Goal: Check status: Check status

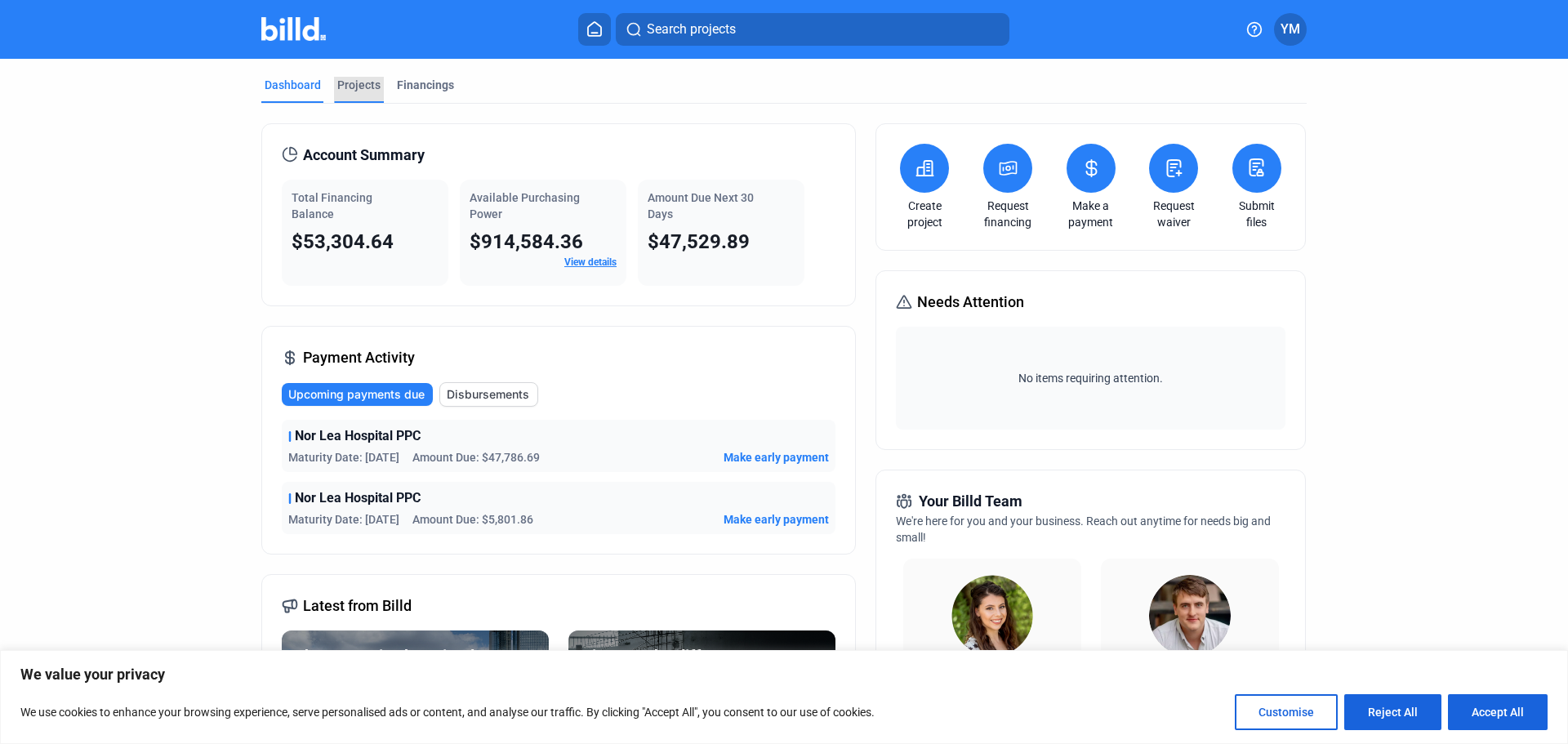
click at [352, 85] on div "Projects" at bounding box center [358, 84] width 44 height 16
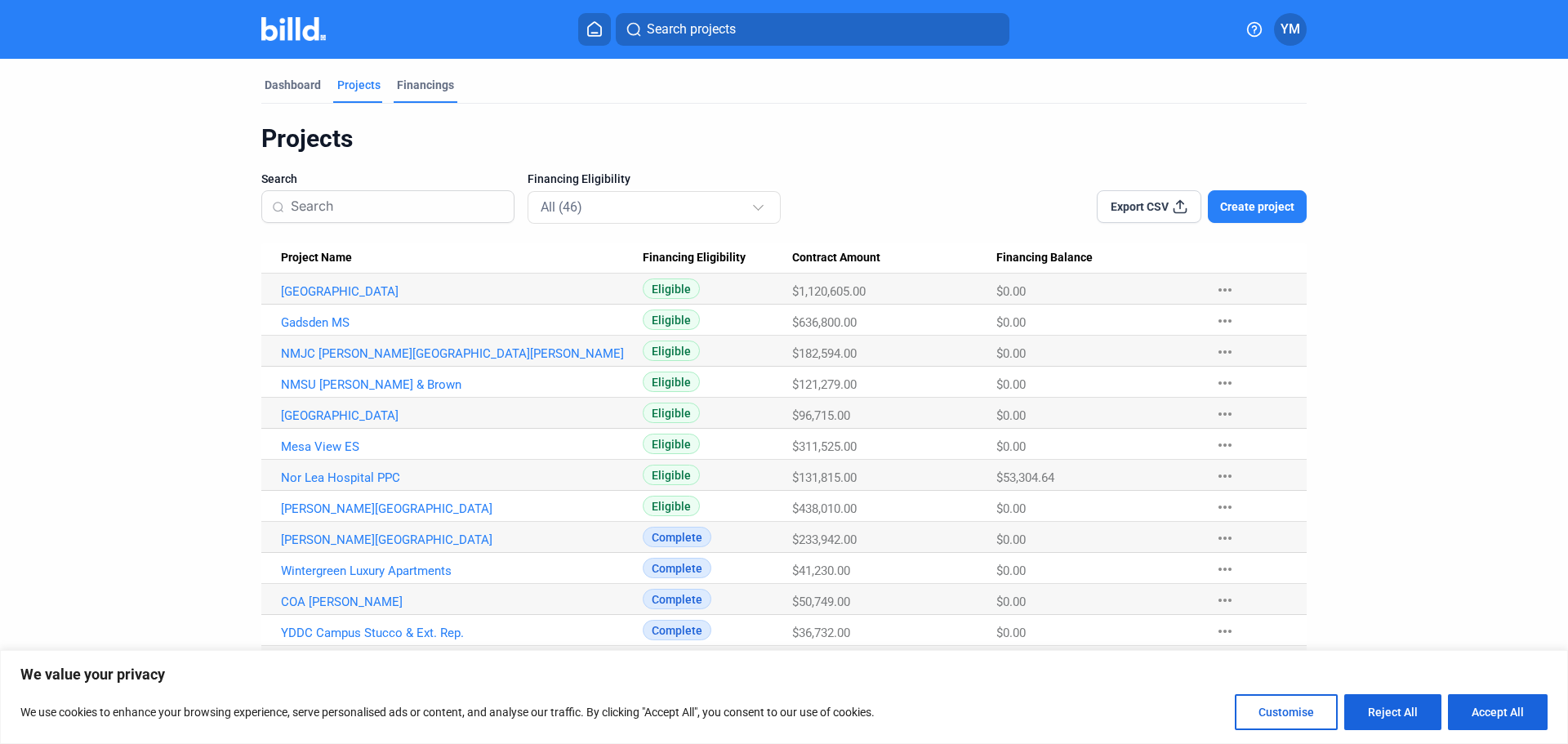
click at [422, 92] on div "Financings" at bounding box center [425, 84] width 57 height 16
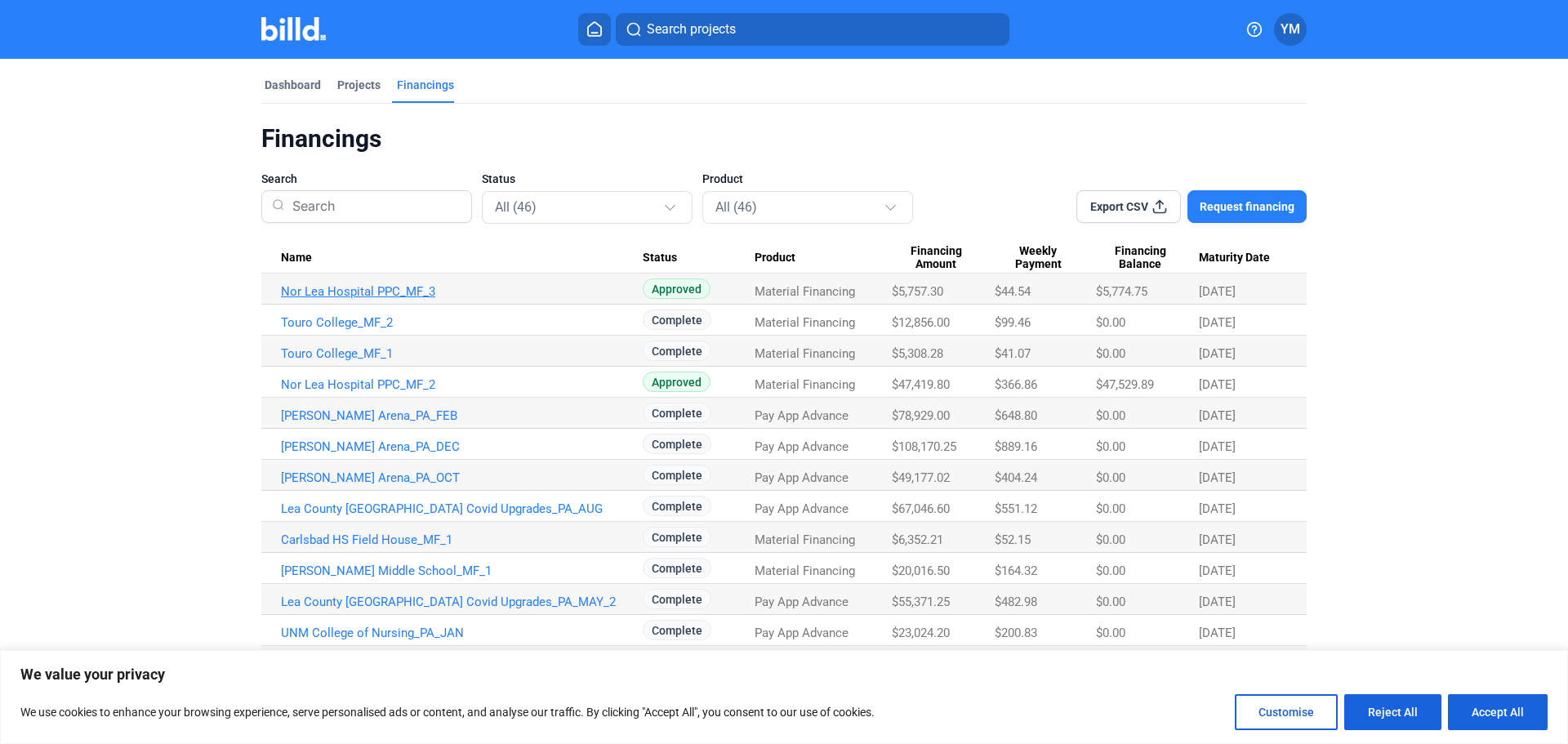
click at [372, 298] on link "Nor Lea Hospital PPC_MF_3" at bounding box center [462, 291] width 362 height 15
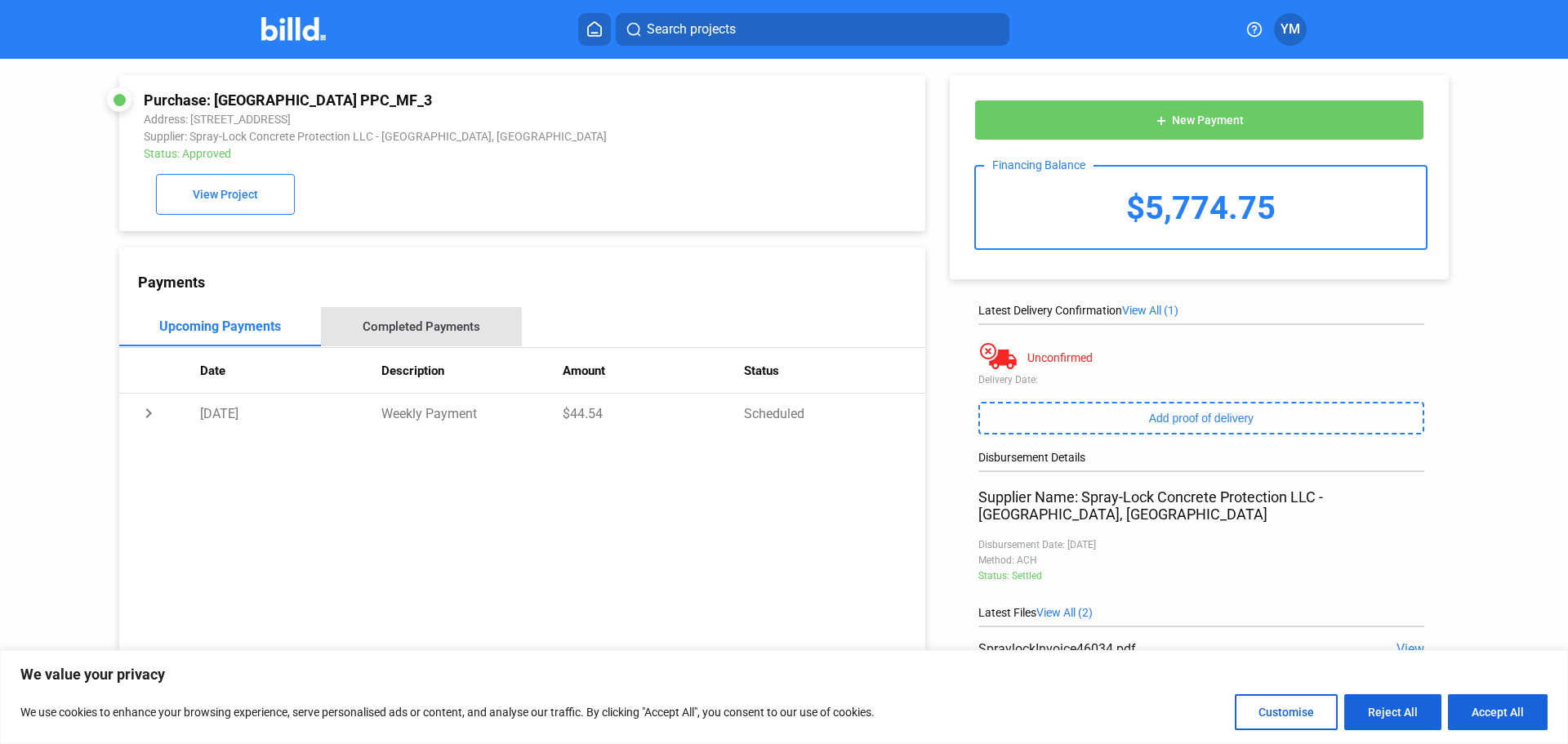
click at [405, 333] on div "Completed Payments" at bounding box center [422, 326] width 118 height 15
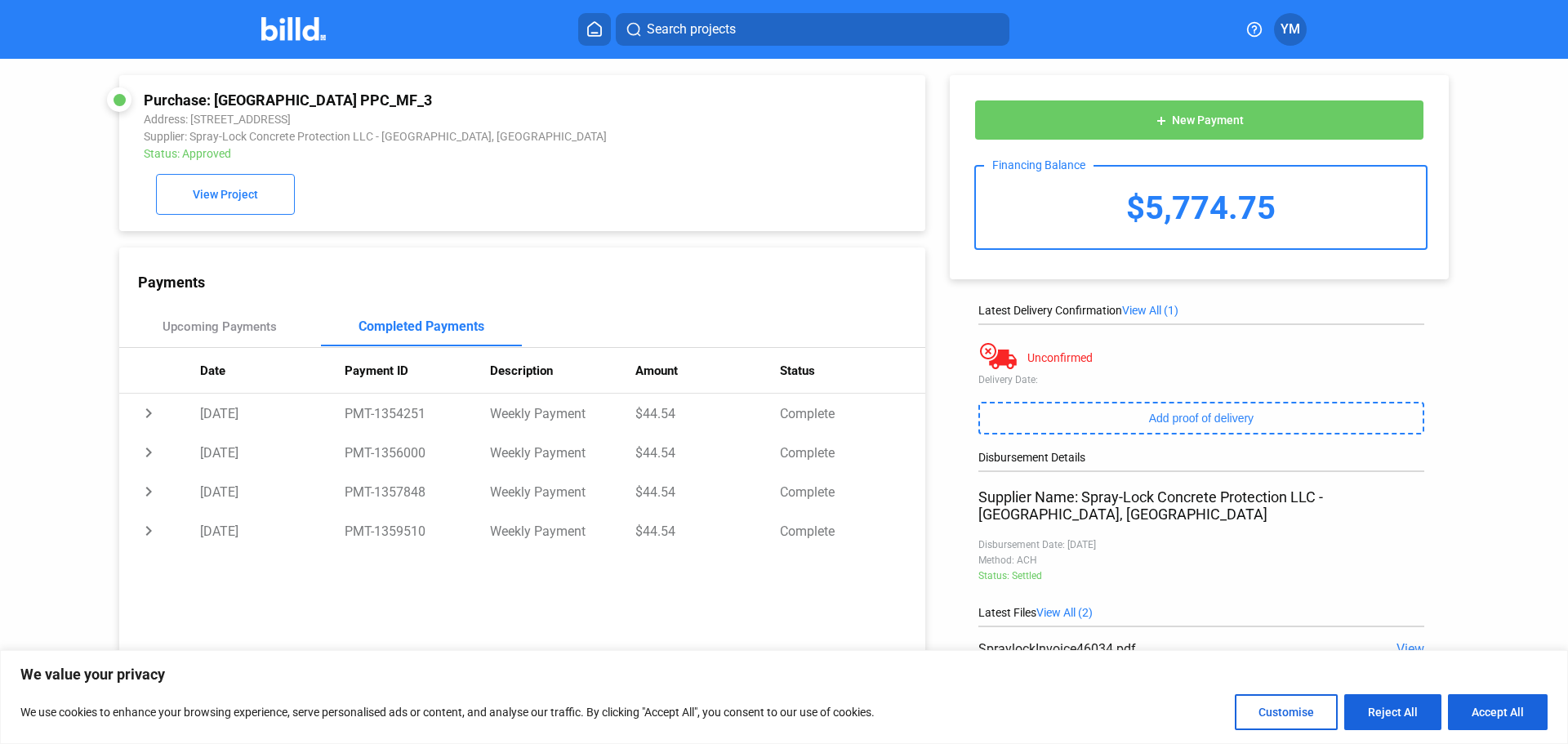
click at [596, 24] on icon at bounding box center [594, 29] width 16 height 15
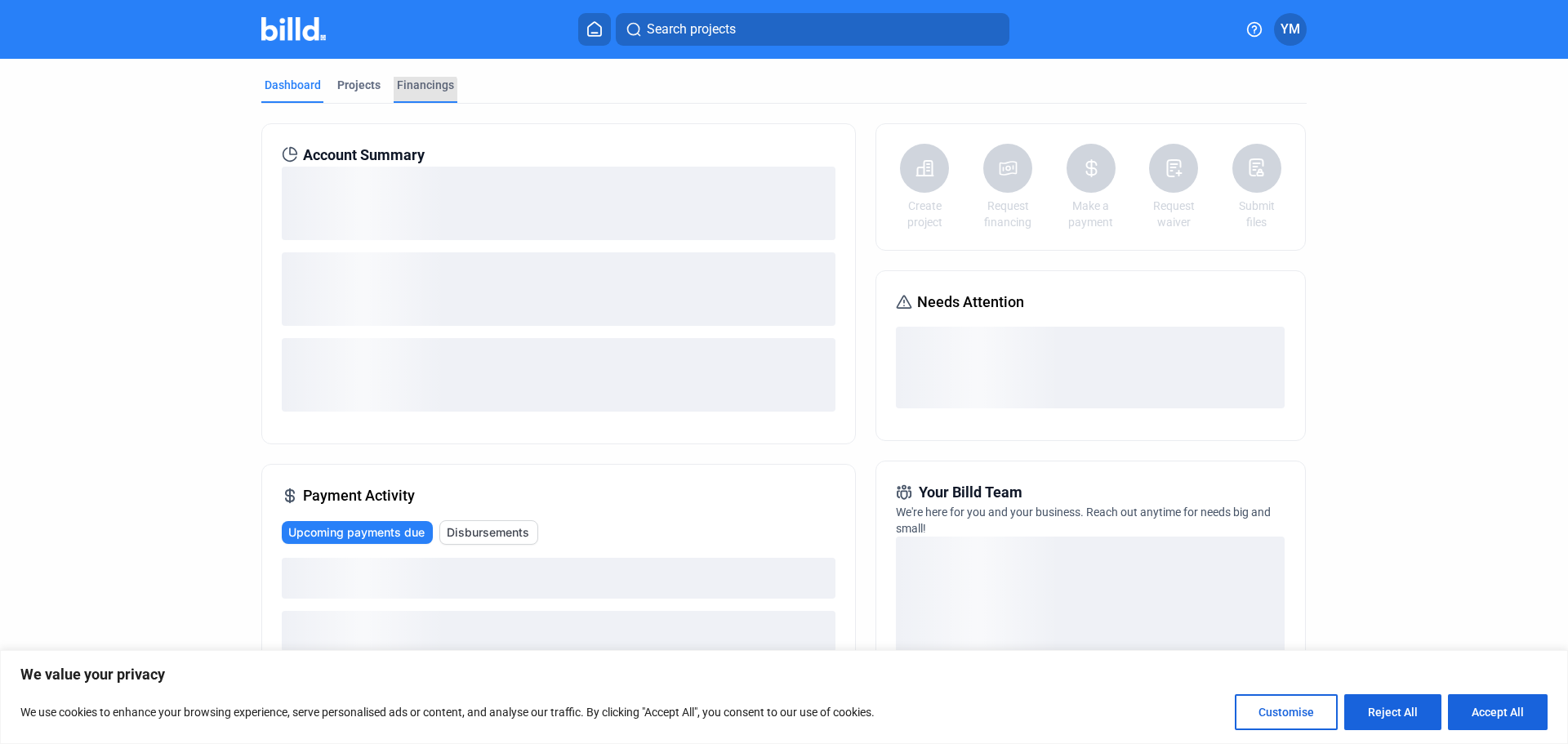
click at [414, 90] on div "Financings" at bounding box center [425, 84] width 57 height 16
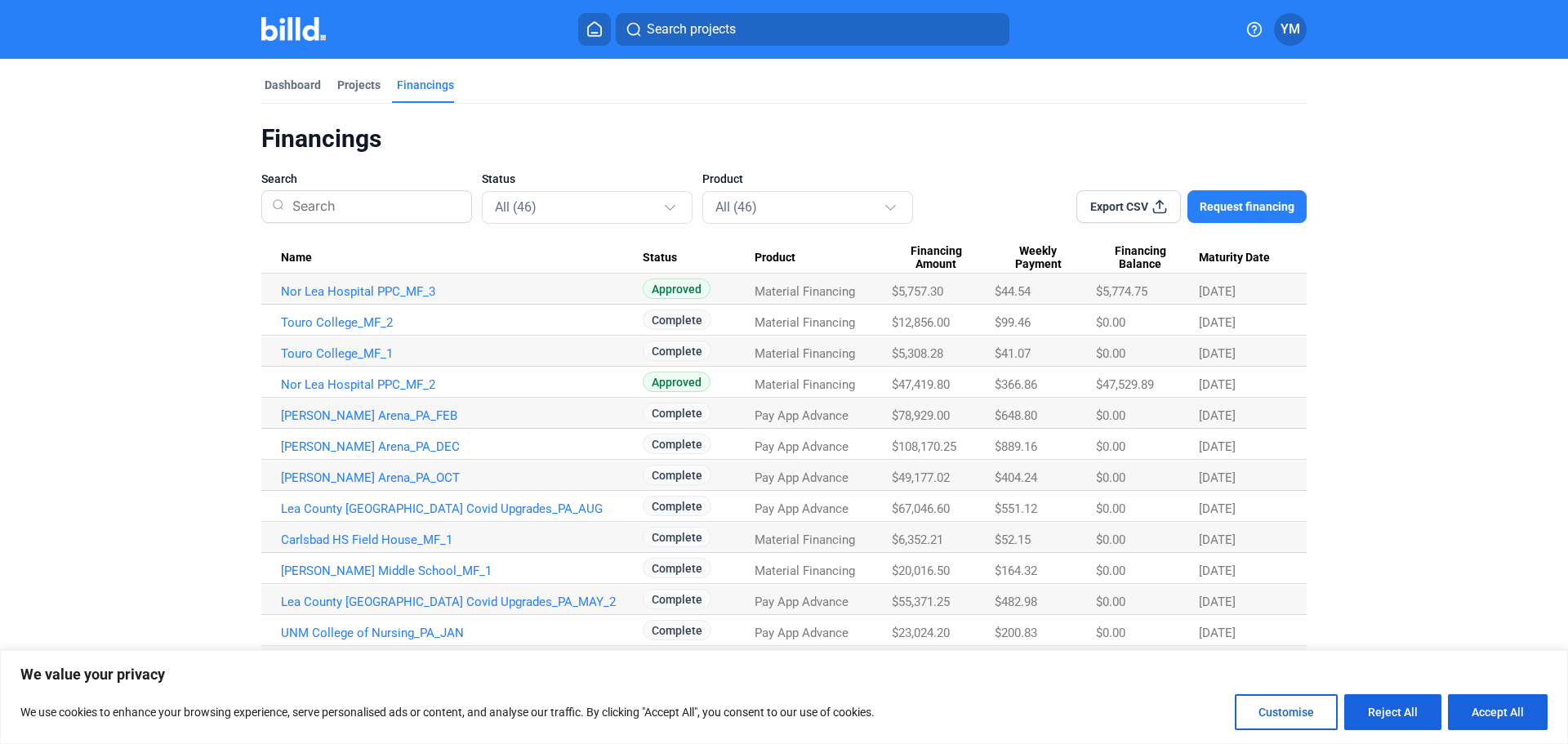
click at [1290, 28] on span "YM" at bounding box center [1290, 29] width 20 height 20
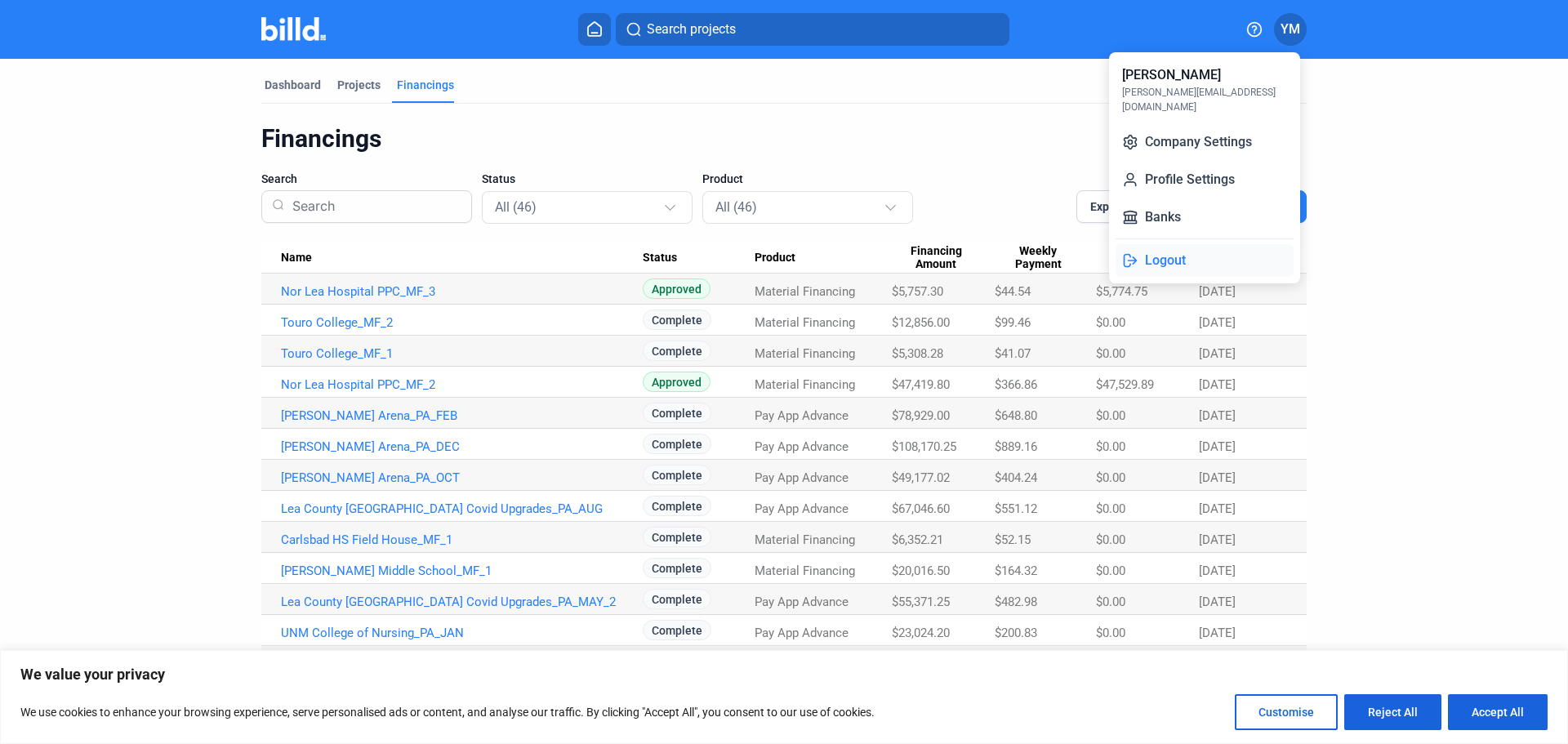
click at [1163, 244] on button "Logout" at bounding box center [1204, 260] width 178 height 32
